Goal: Answer question/provide support: Answer question/provide support

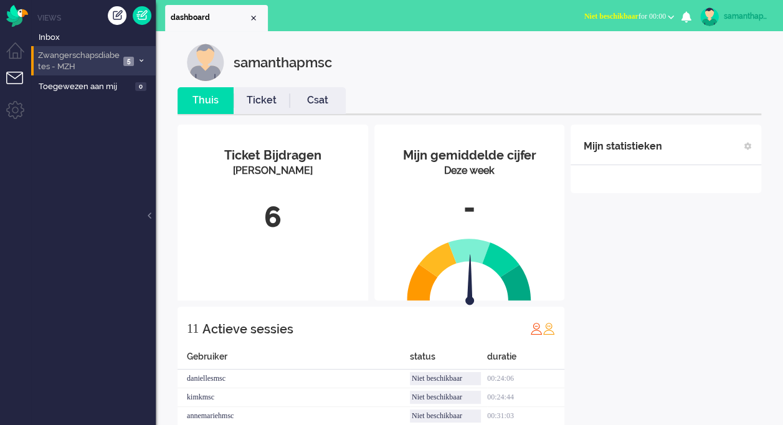
click at [137, 58] on span at bounding box center [140, 61] width 9 height 7
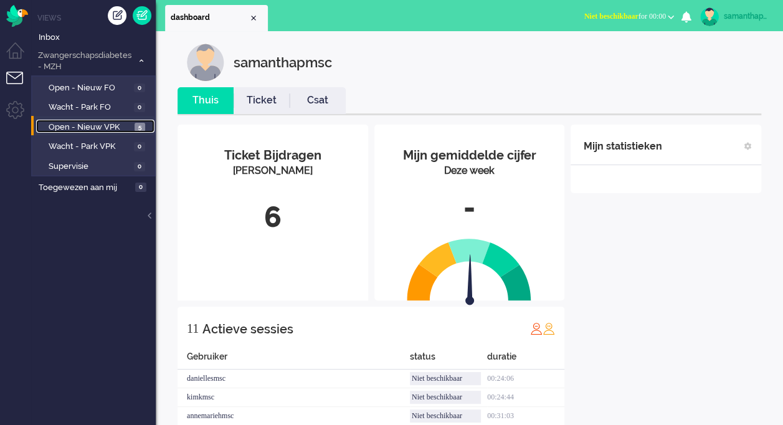
click at [103, 121] on link "Open - Nieuw VPK 5" at bounding box center [95, 127] width 118 height 14
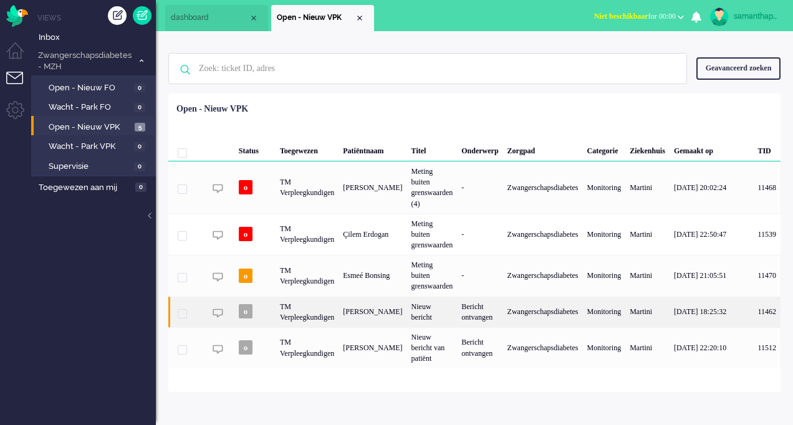
click at [357, 297] on div "[PERSON_NAME]" at bounding box center [372, 312] width 68 height 31
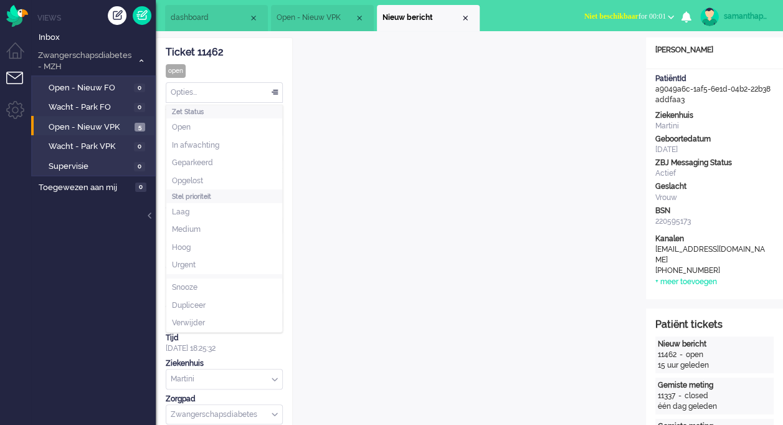
click at [270, 92] on div "Opties..." at bounding box center [224, 92] width 116 height 19
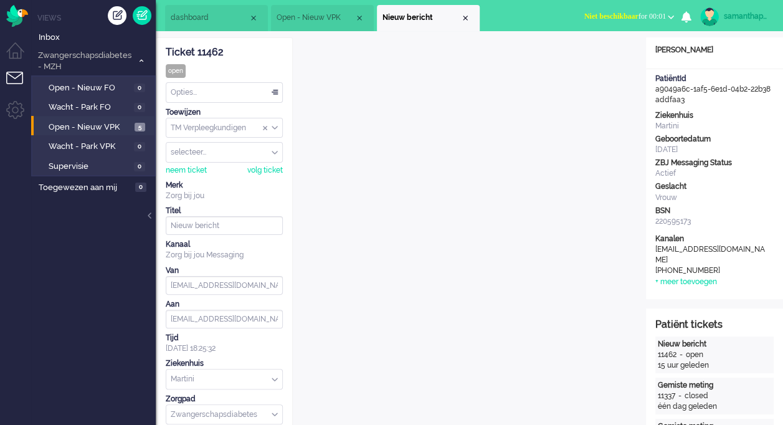
scroll to position [37, 0]
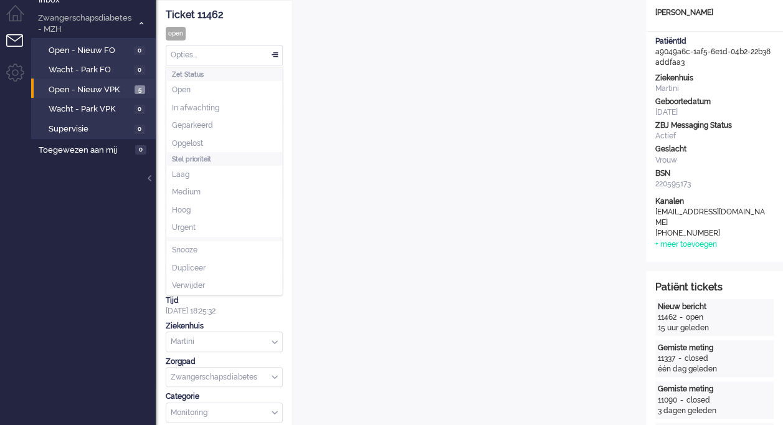
click at [278, 56] on div "Opties..." at bounding box center [224, 54] width 116 height 19
click at [219, 145] on li "Opgelost" at bounding box center [224, 144] width 116 height 18
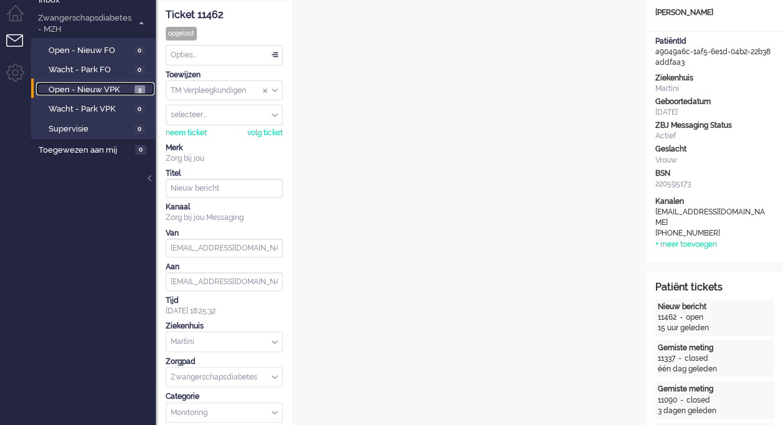
click at [135, 87] on span "5" at bounding box center [140, 89] width 11 height 9
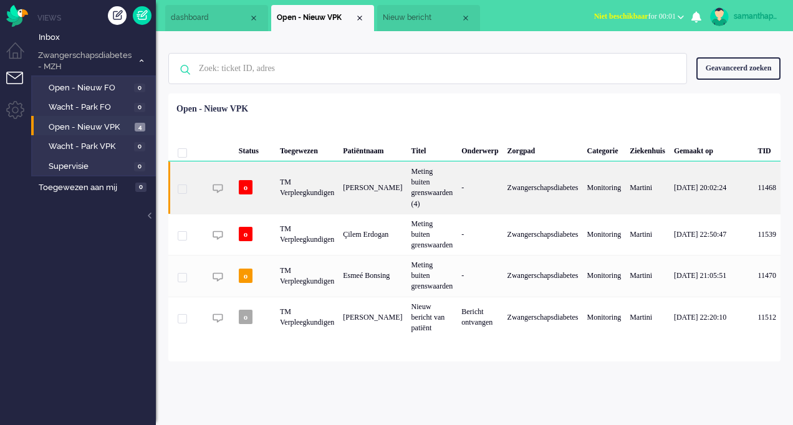
click at [348, 187] on div "[PERSON_NAME]" at bounding box center [372, 187] width 68 height 52
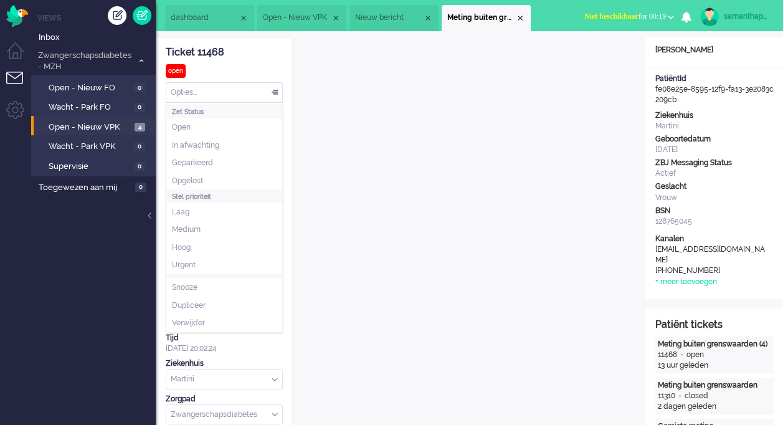
click at [274, 93] on div "Opties..." at bounding box center [224, 92] width 116 height 19
click at [199, 178] on span "Opgelost" at bounding box center [187, 181] width 31 height 11
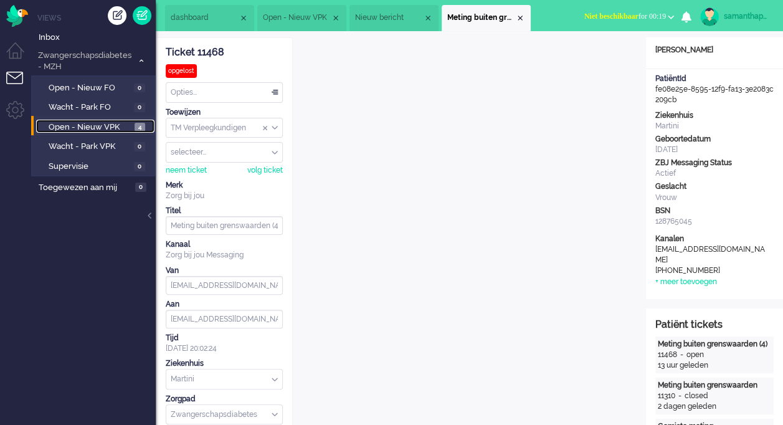
click at [104, 128] on span "Open - Nieuw VPK" at bounding box center [90, 127] width 83 height 12
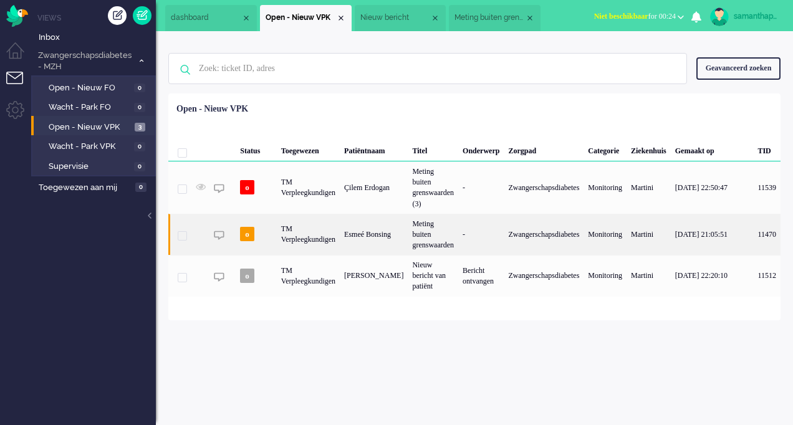
click at [369, 222] on div "Esmeé Bonsing" at bounding box center [374, 234] width 68 height 41
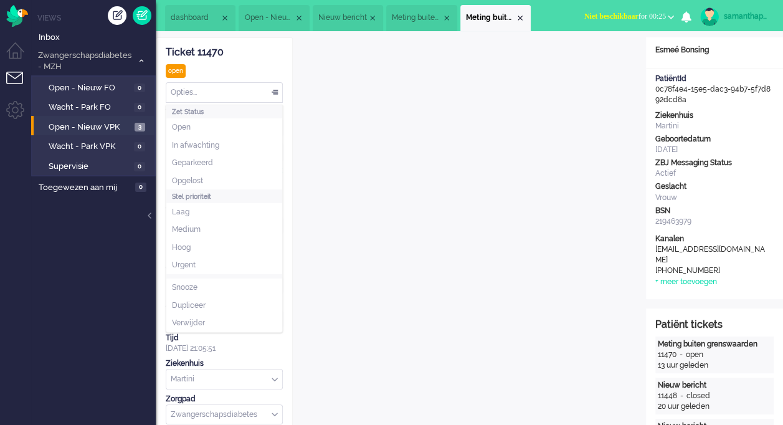
click at [277, 94] on div "Opties..." at bounding box center [224, 92] width 116 height 19
click at [211, 176] on li "Opgelost" at bounding box center [224, 181] width 116 height 18
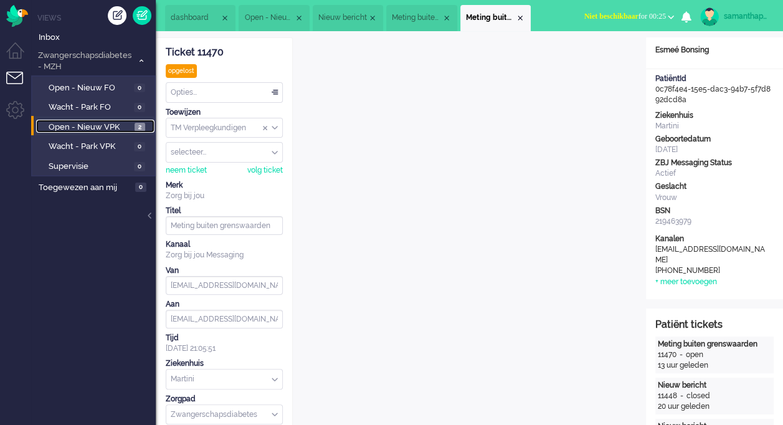
click at [110, 123] on span "Open - Nieuw VPK" at bounding box center [90, 127] width 83 height 12
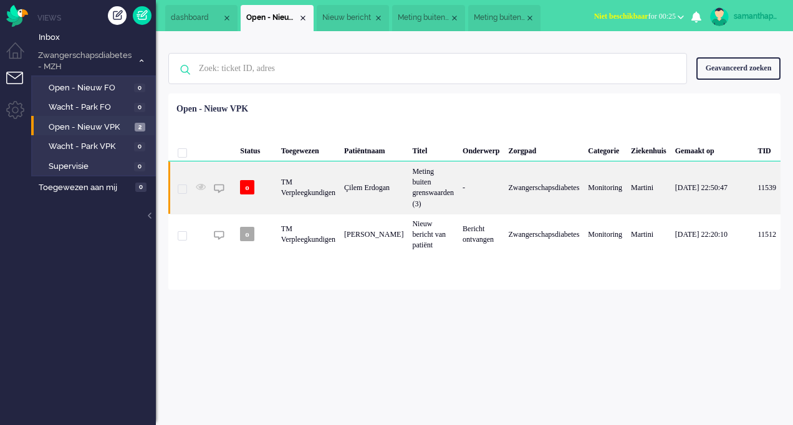
click at [314, 179] on div "TM Verpleegkundigen" at bounding box center [308, 187] width 63 height 52
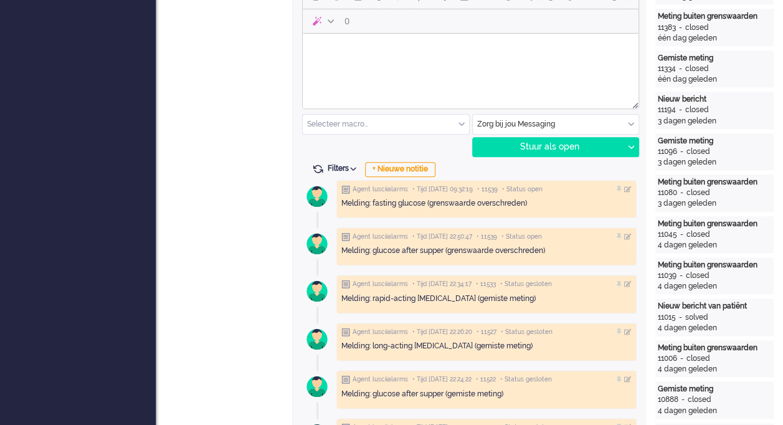
scroll to position [611, 0]
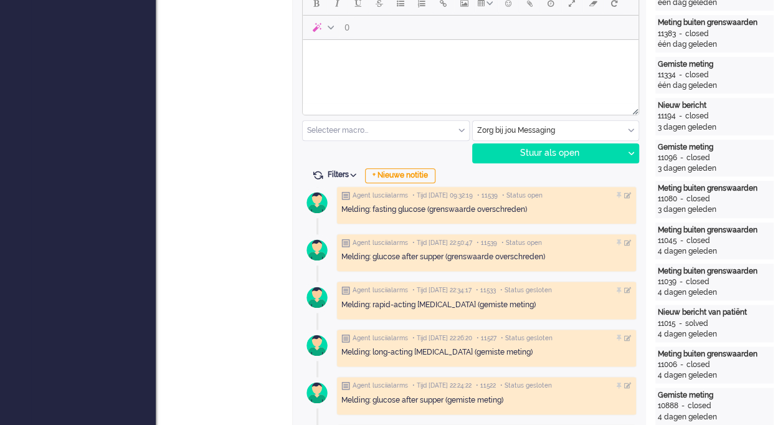
click at [427, 70] on html at bounding box center [471, 56] width 336 height 32
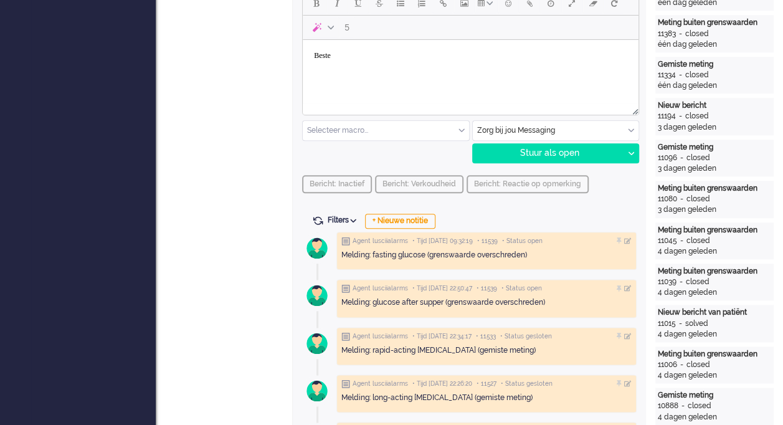
drag, startPoint x: 427, startPoint y: 70, endPoint x: 351, endPoint y: 54, distance: 77.1
click at [351, 54] on body "Beste" at bounding box center [471, 56] width 326 height 22
click at [362, 50] on body "Beste Beste Çilem" at bounding box center [471, 56] width 326 height 22
click at [367, 57] on body "Beste Çilem" at bounding box center [471, 56] width 326 height 22
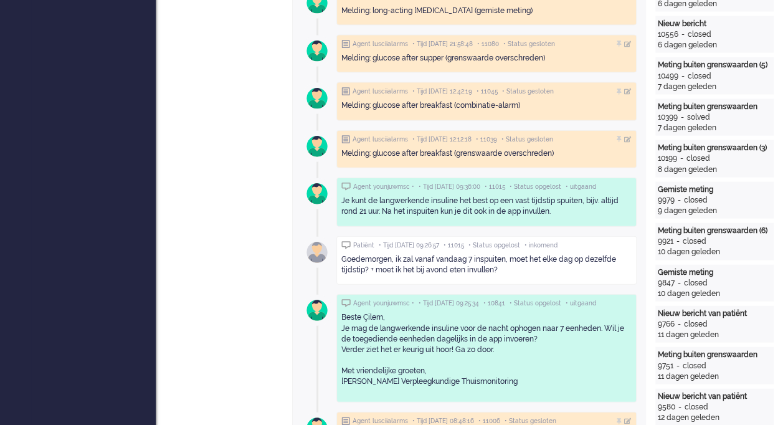
scroll to position [1394, 0]
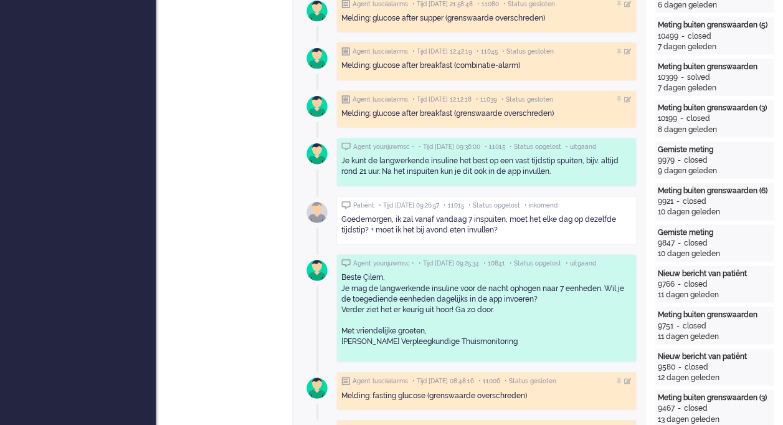
drag, startPoint x: 345, startPoint y: 281, endPoint x: 500, endPoint y: 298, distance: 156.1
click at [500, 298] on p "Beste Çilem, Je mag de langwerkende insuline voor de nacht ophogen naar 7 eenhe…" at bounding box center [486, 309] width 290 height 75
drag, startPoint x: 500, startPoint y: 298, endPoint x: 460, endPoint y: 297, distance: 39.9
copy p "e mag de langwerkende insuline voor de nacht ophogen naar 7 eenheden. Wil je de…"
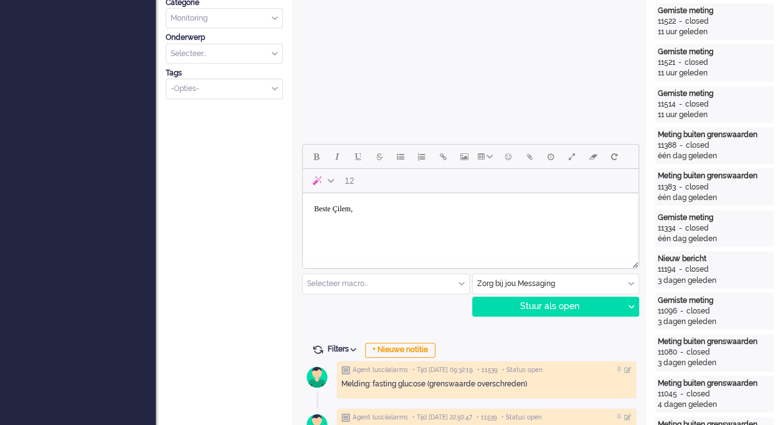
scroll to position [411, 0]
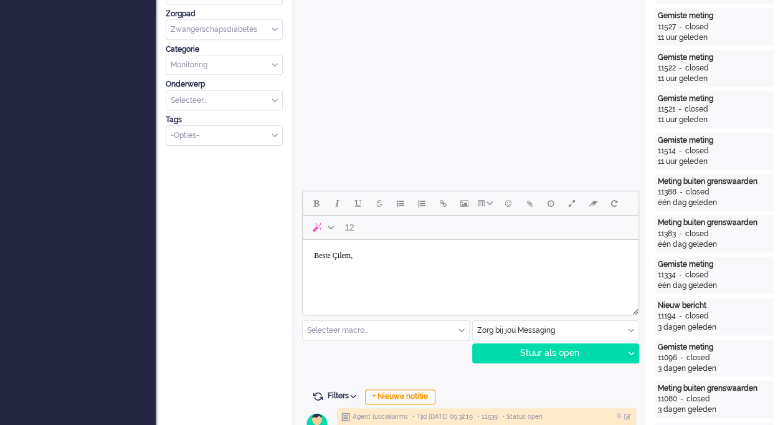
click at [350, 275] on body "Beste Çilem," at bounding box center [471, 265] width 326 height 40
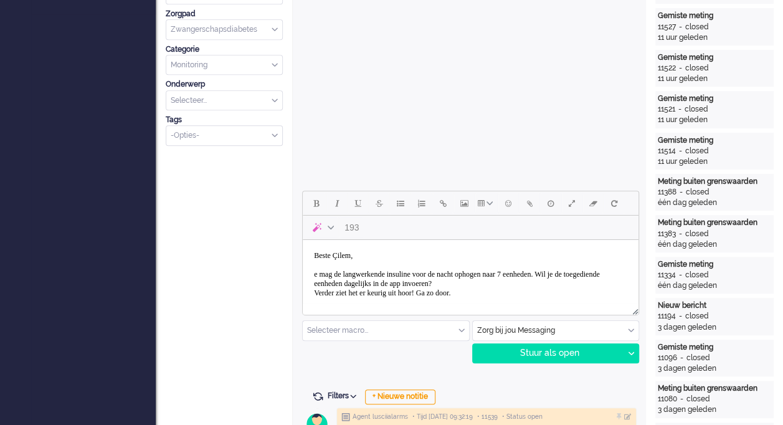
click at [392, 267] on body "Beste Çilem, e mag de langwerkende insuline voor de nacht ophogen naar 7 eenhed…" at bounding box center [471, 274] width 326 height 59
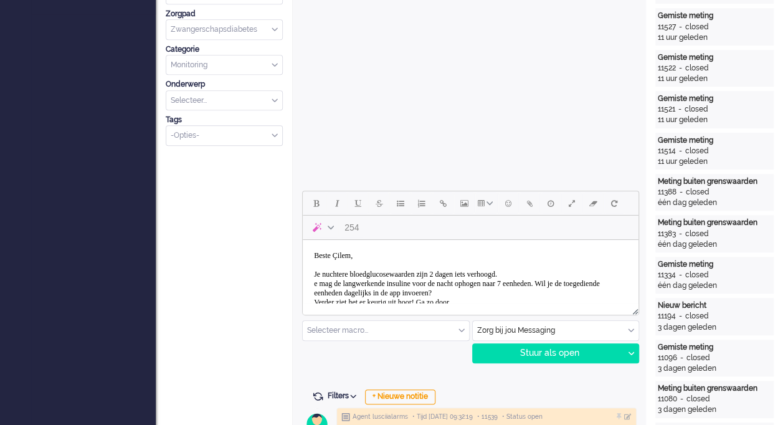
click at [313, 285] on body "Beste Çilem, Je nuchtere bloedglucosewaarden zijn 2 dagen iets verhoogd. e mag …" at bounding box center [471, 279] width 326 height 69
click at [344, 284] on body "Beste Çilem, Je nuchtere bloedglucosewaarden zijn 2 dagen iets verhoogd. Je mag…" at bounding box center [471, 279] width 326 height 69
click at [589, 279] on body "Beste Çilem, Je nuchtere bloedglucosewaarden zijn 2 dagen iets verhoogd. Je mag…" at bounding box center [471, 279] width 326 height 69
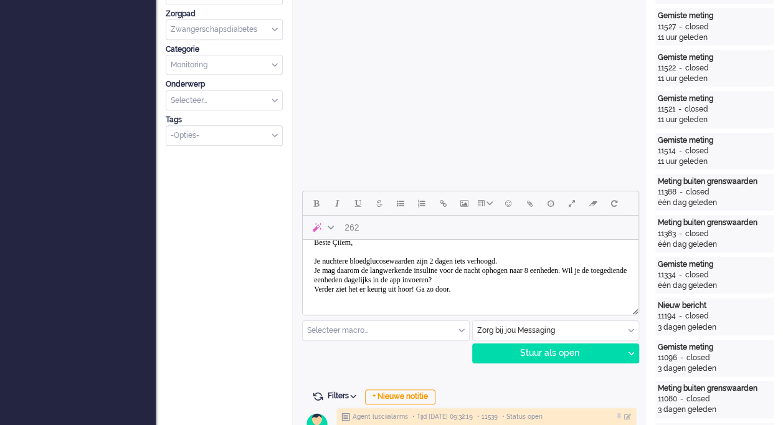
drag, startPoint x: 500, startPoint y: 290, endPoint x: 307, endPoint y: 292, distance: 193.2
click at [308, 292] on body "Beste Çilem, Je nuchtere bloedglucosewaarden zijn 2 dagen iets verhoogd. Je mag…" at bounding box center [471, 266] width 326 height 69
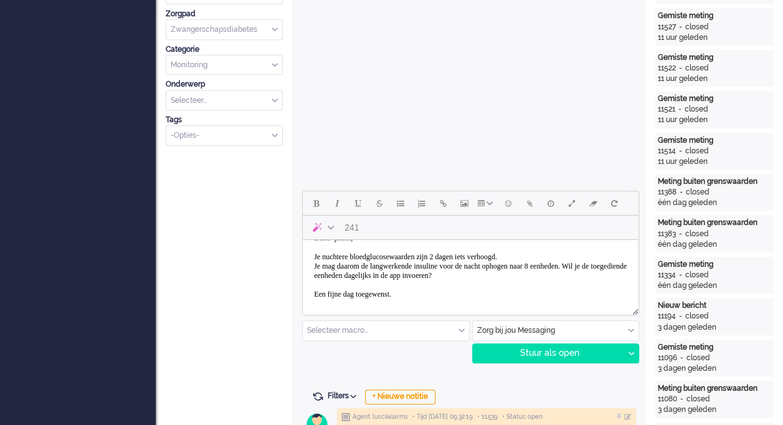
scroll to position [22, 0]
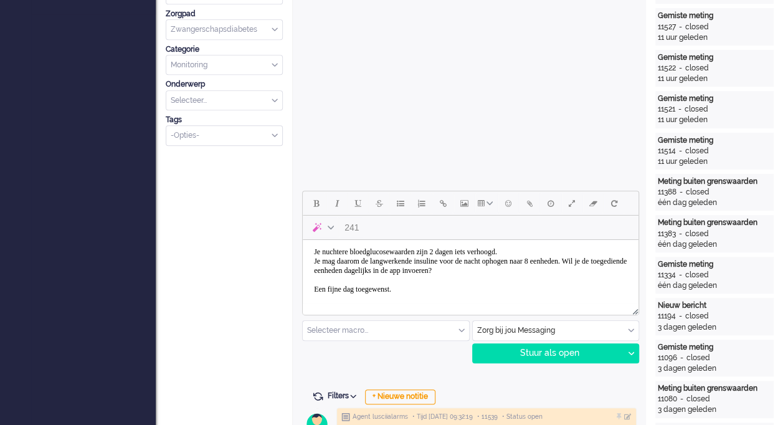
click at [518, 307] on div at bounding box center [471, 308] width 336 height 11
click at [421, 304] on div at bounding box center [471, 308] width 336 height 11
click at [438, 293] on body "Beste Çilem, Je nuchtere bloedglucosewaarden zijn 2 dagen iets verhoogd. Je mag…" at bounding box center [471, 261] width 326 height 78
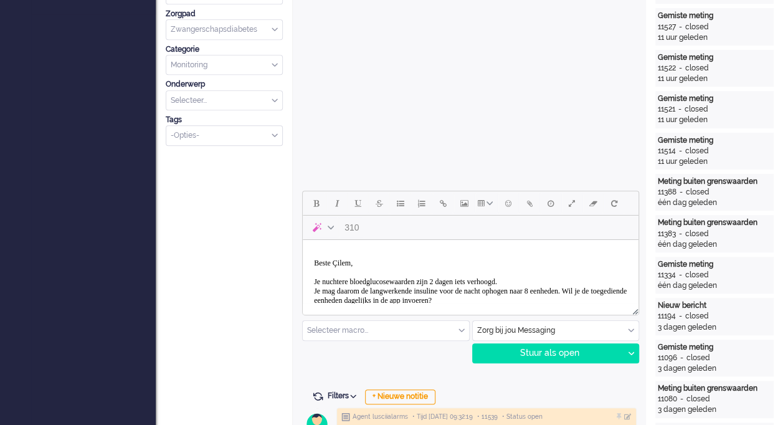
scroll to position [25, 0]
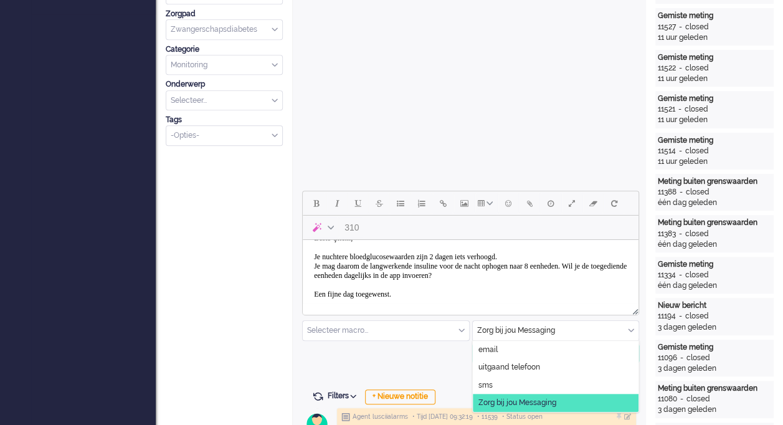
click at [632, 329] on div "Zorg bij jou Messaging" at bounding box center [556, 330] width 166 height 19
click at [633, 330] on span at bounding box center [631, 330] width 6 height 9
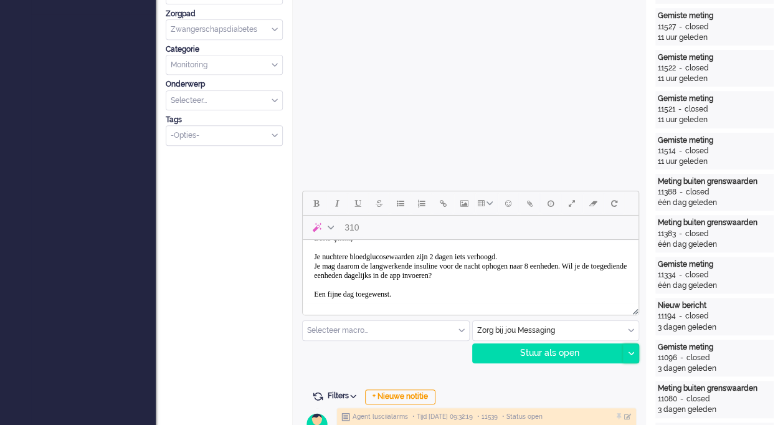
click at [635, 354] on div at bounding box center [631, 353] width 16 height 19
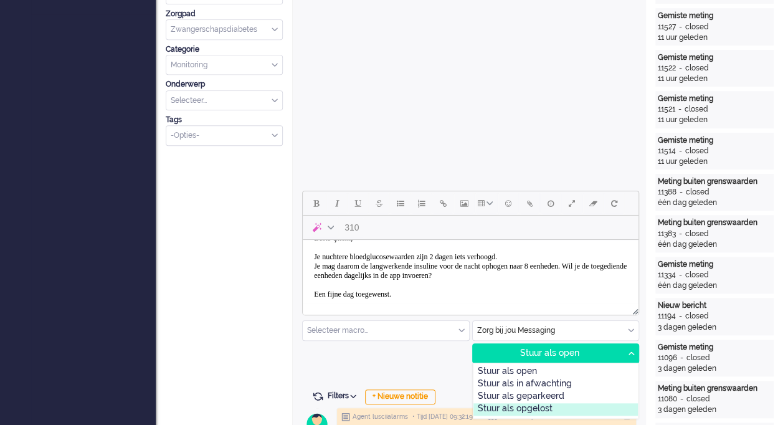
click at [541, 407] on div "Stuur als opgelost" at bounding box center [556, 409] width 165 height 12
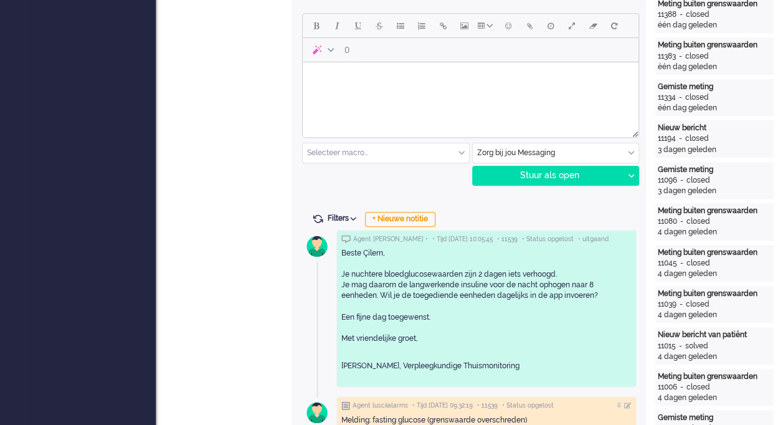
scroll to position [0, 0]
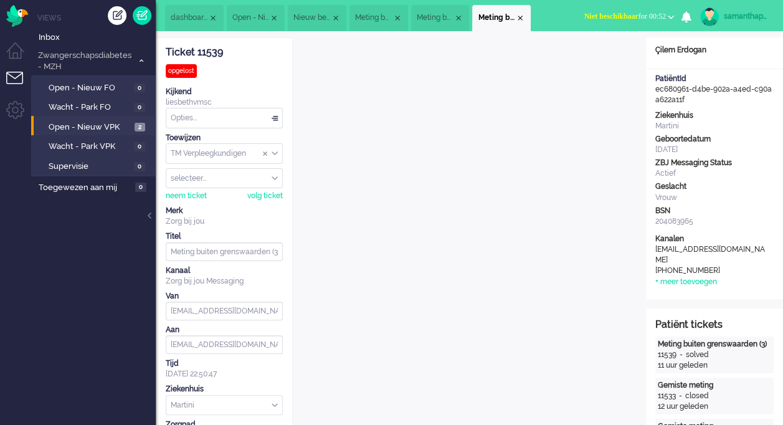
click at [274, 116] on div "Opties..." at bounding box center [224, 117] width 116 height 19
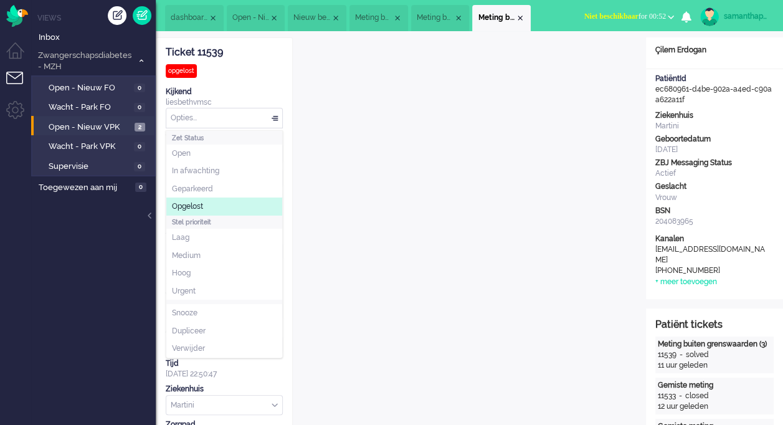
click at [204, 211] on li "Opgelost" at bounding box center [224, 207] width 116 height 18
